Goal: Navigation & Orientation: Understand site structure

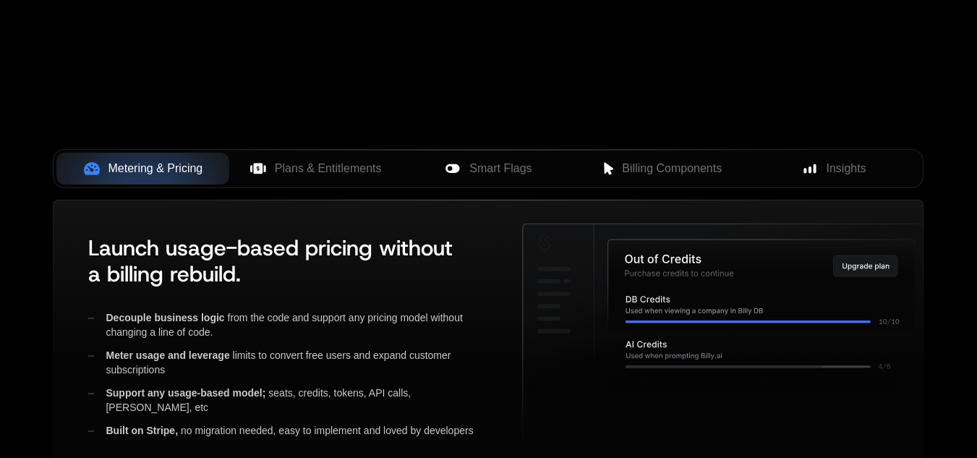
scroll to position [578, 0]
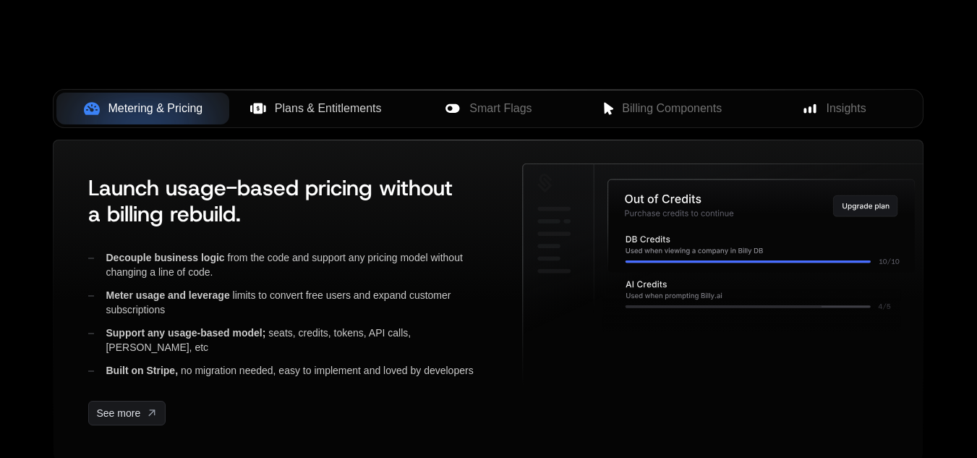
click at [338, 116] on span "Plans & Entitlements" at bounding box center [328, 108] width 107 height 17
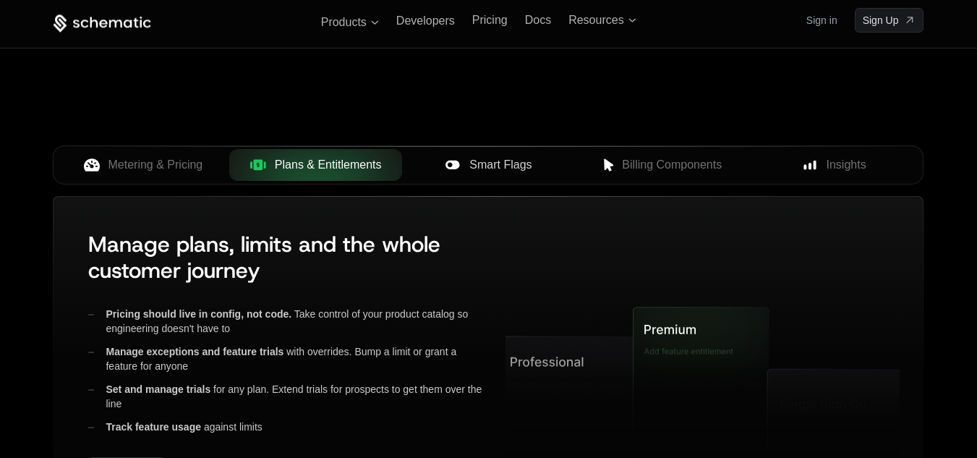
scroll to position [506, 0]
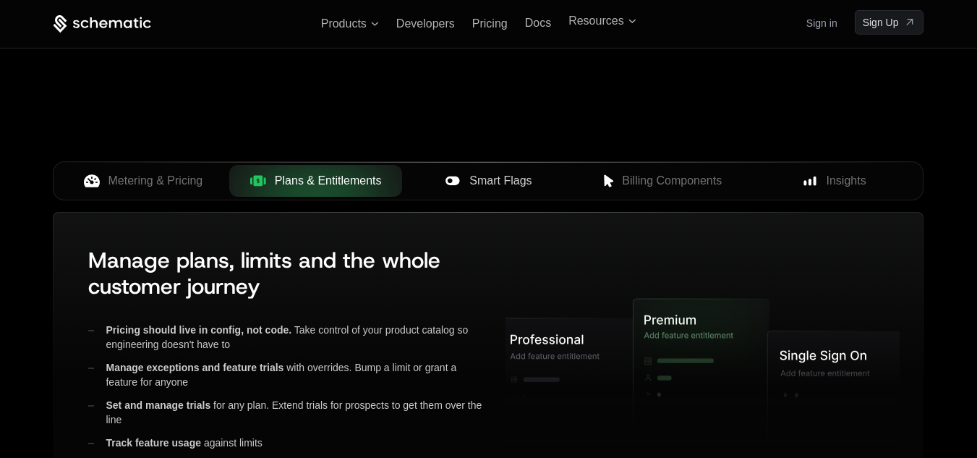
click at [493, 177] on span "Smart Flags" at bounding box center [500, 180] width 62 height 17
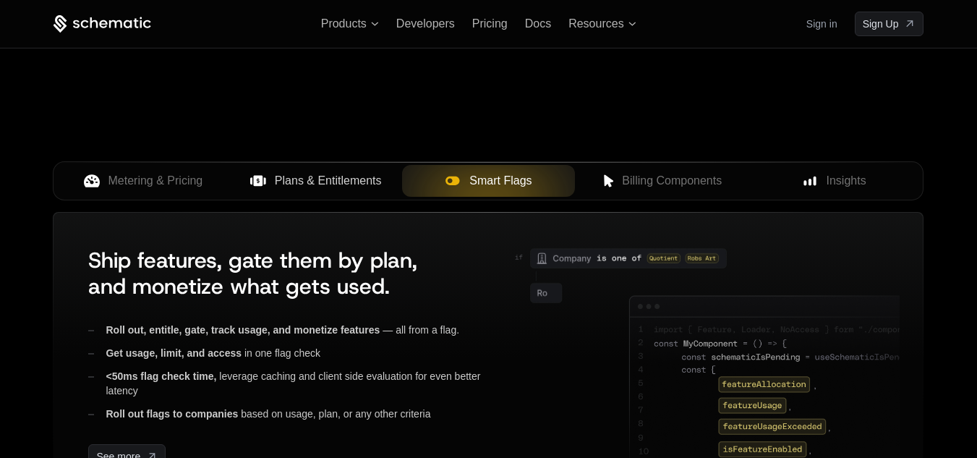
click at [316, 189] on span "Plans & Entitlements" at bounding box center [328, 180] width 107 height 17
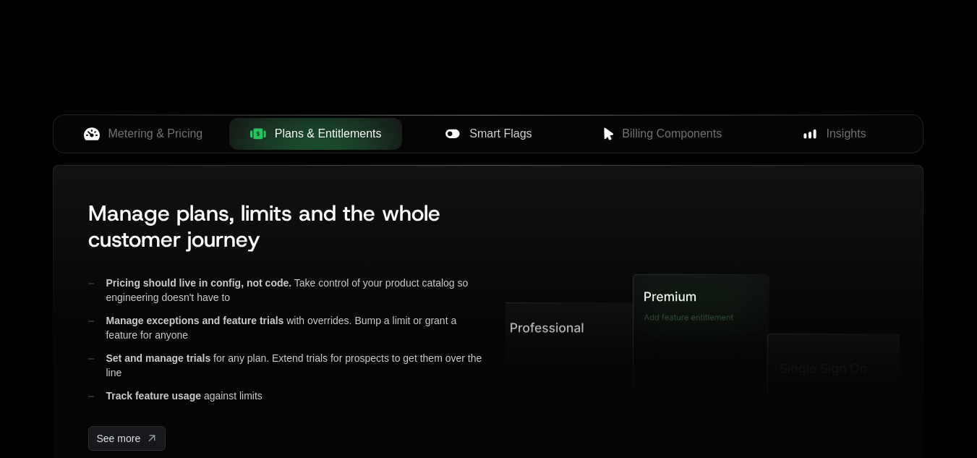
scroll to position [578, 0]
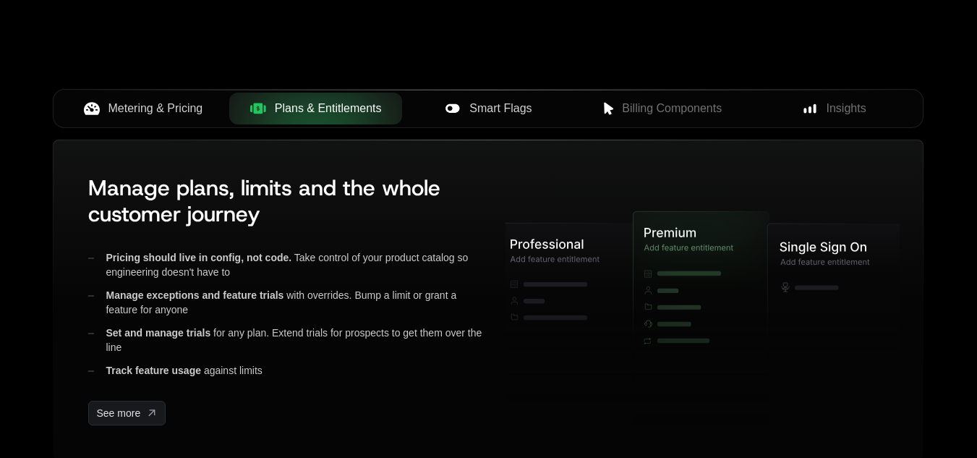
click at [171, 106] on span "Metering & Pricing" at bounding box center [155, 108] width 95 height 17
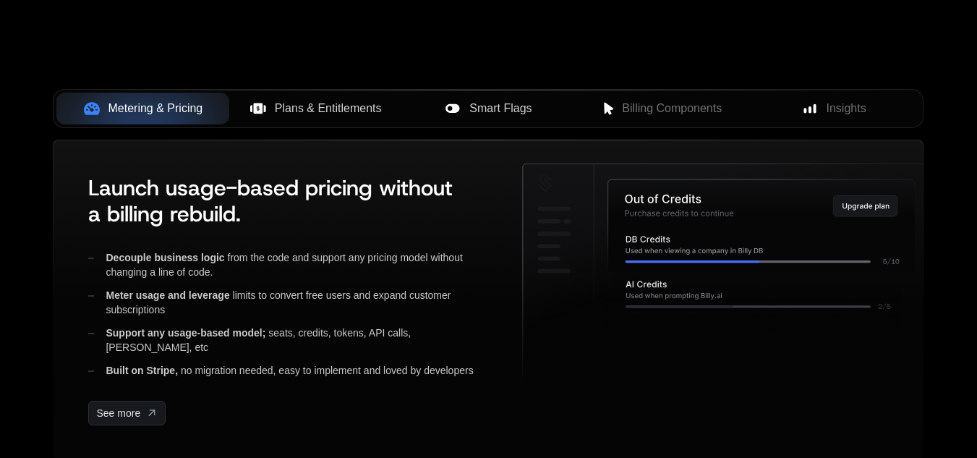
click at [328, 108] on span "Plans & Entitlements" at bounding box center [328, 108] width 107 height 17
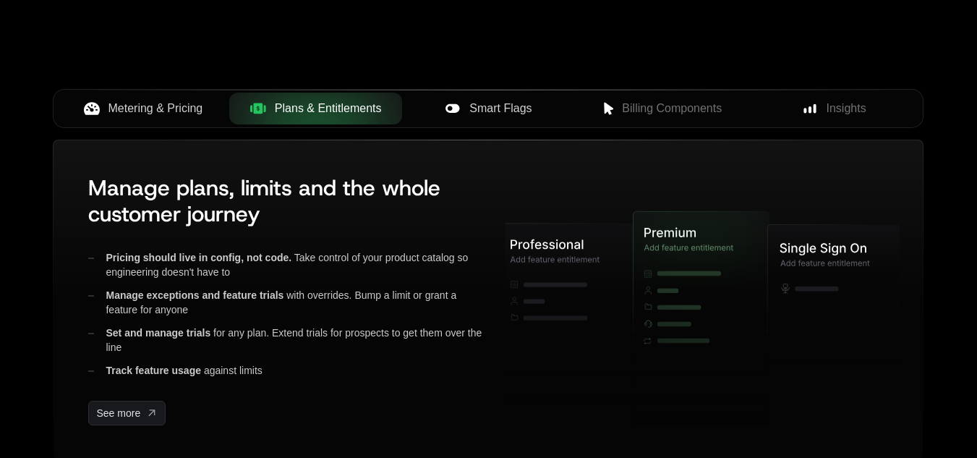
click at [494, 111] on span "Smart Flags" at bounding box center [500, 108] width 62 height 17
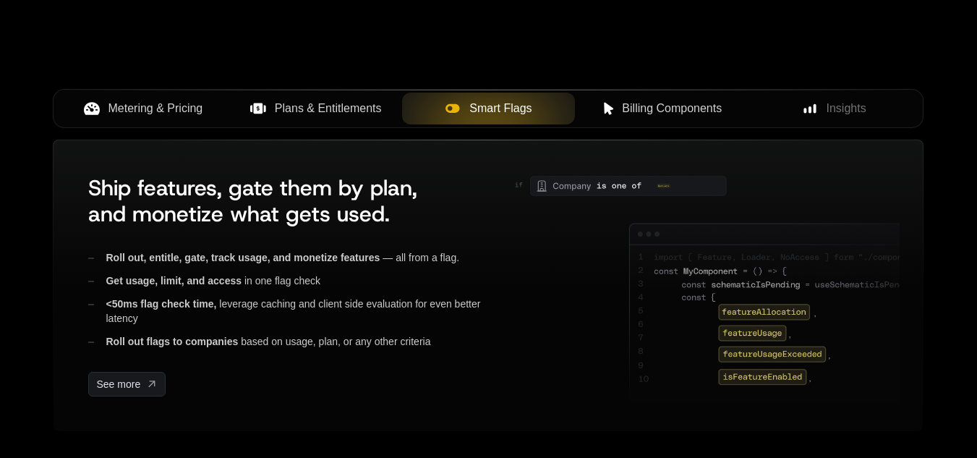
click at [647, 108] on span "Billing Components" at bounding box center [672, 108] width 100 height 17
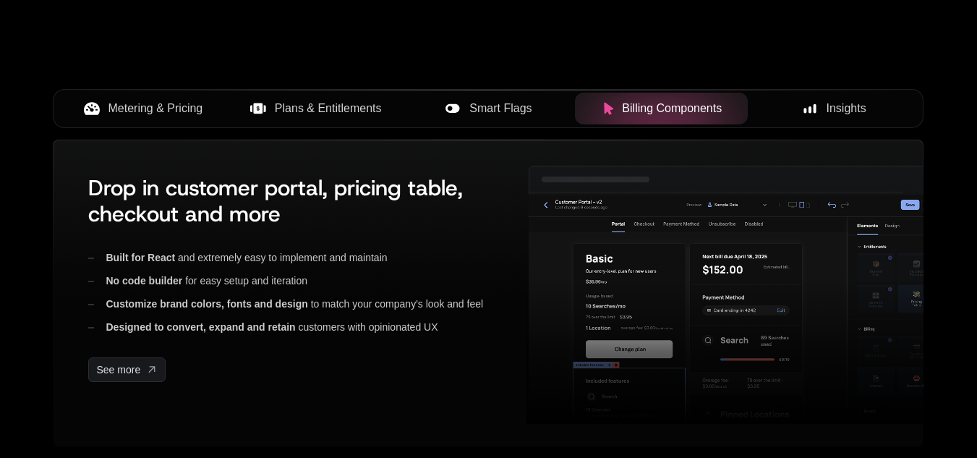
click at [846, 108] on span "Insights" at bounding box center [846, 108] width 40 height 17
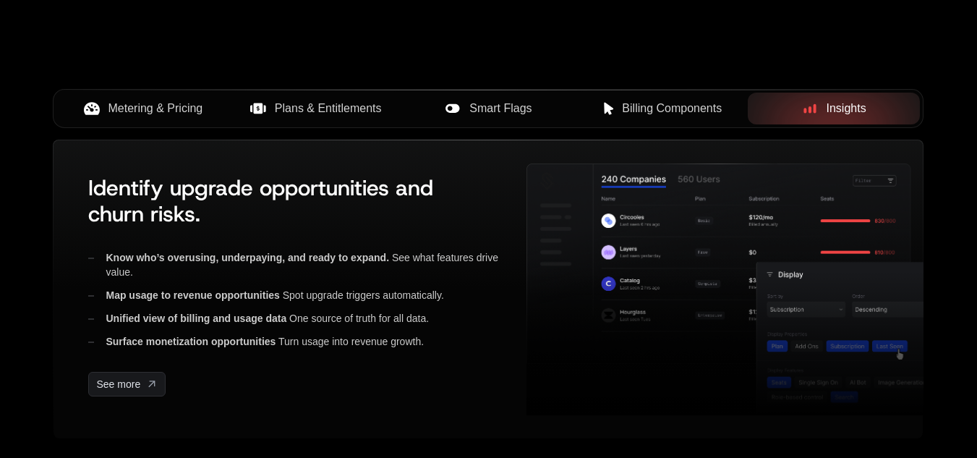
click at [155, 113] on span "Metering & Pricing" at bounding box center [155, 108] width 95 height 17
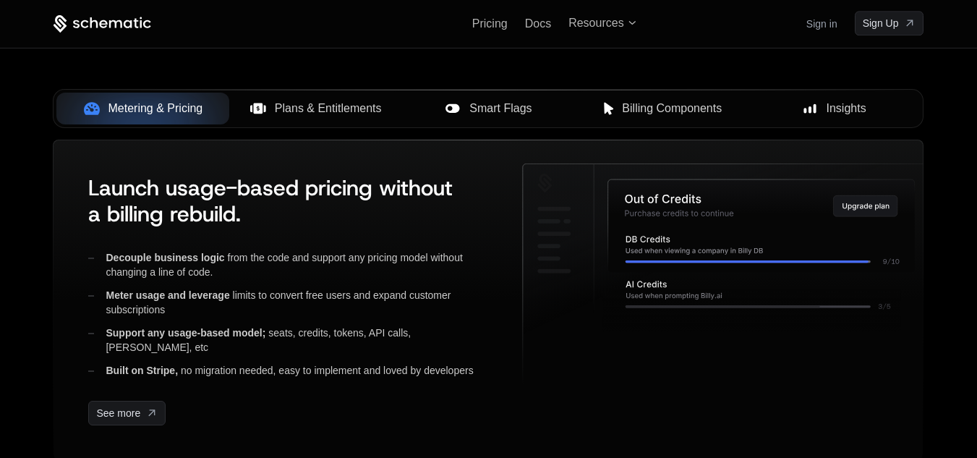
click at [342, 113] on span "Plans & Entitlements" at bounding box center [328, 108] width 107 height 17
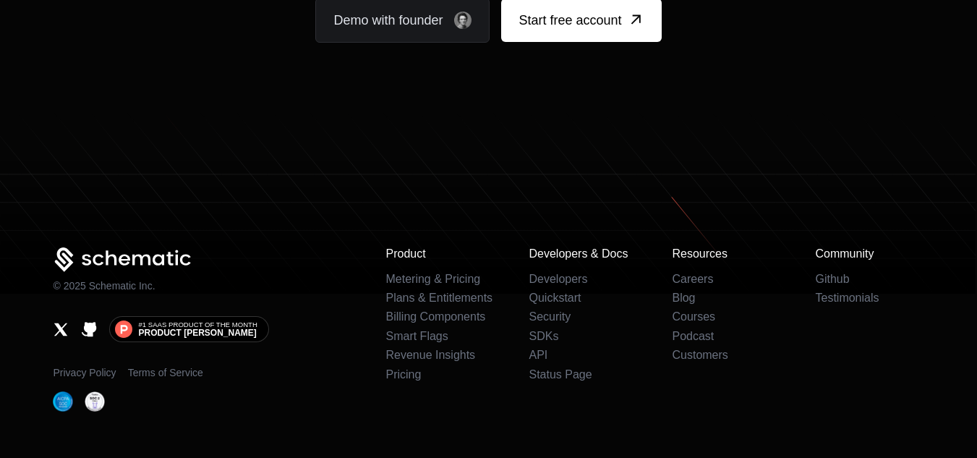
scroll to position [9081, 0]
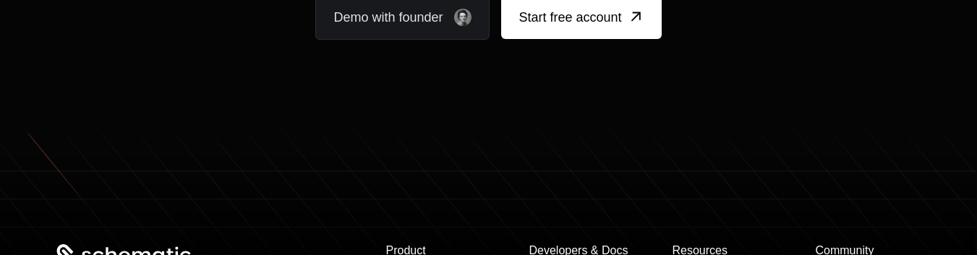
scroll to position [8995, 0]
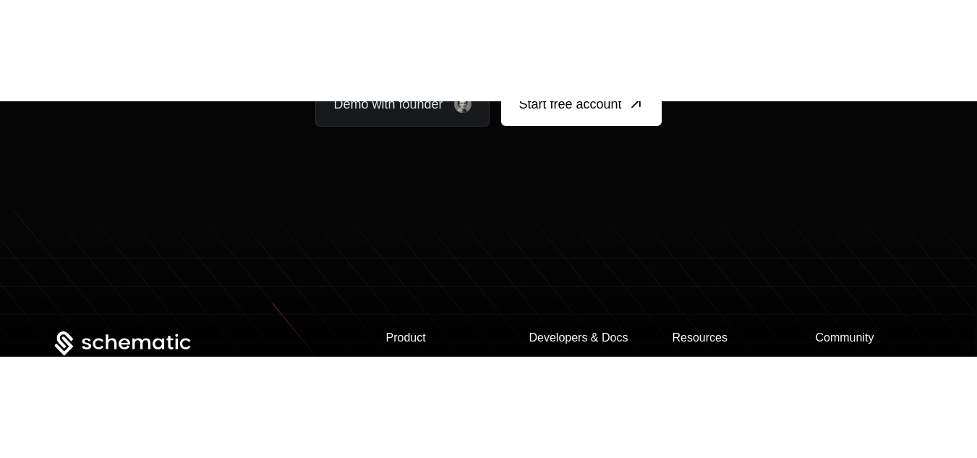
scroll to position [9133, 0]
